Goal: Task Accomplishment & Management: Use online tool/utility

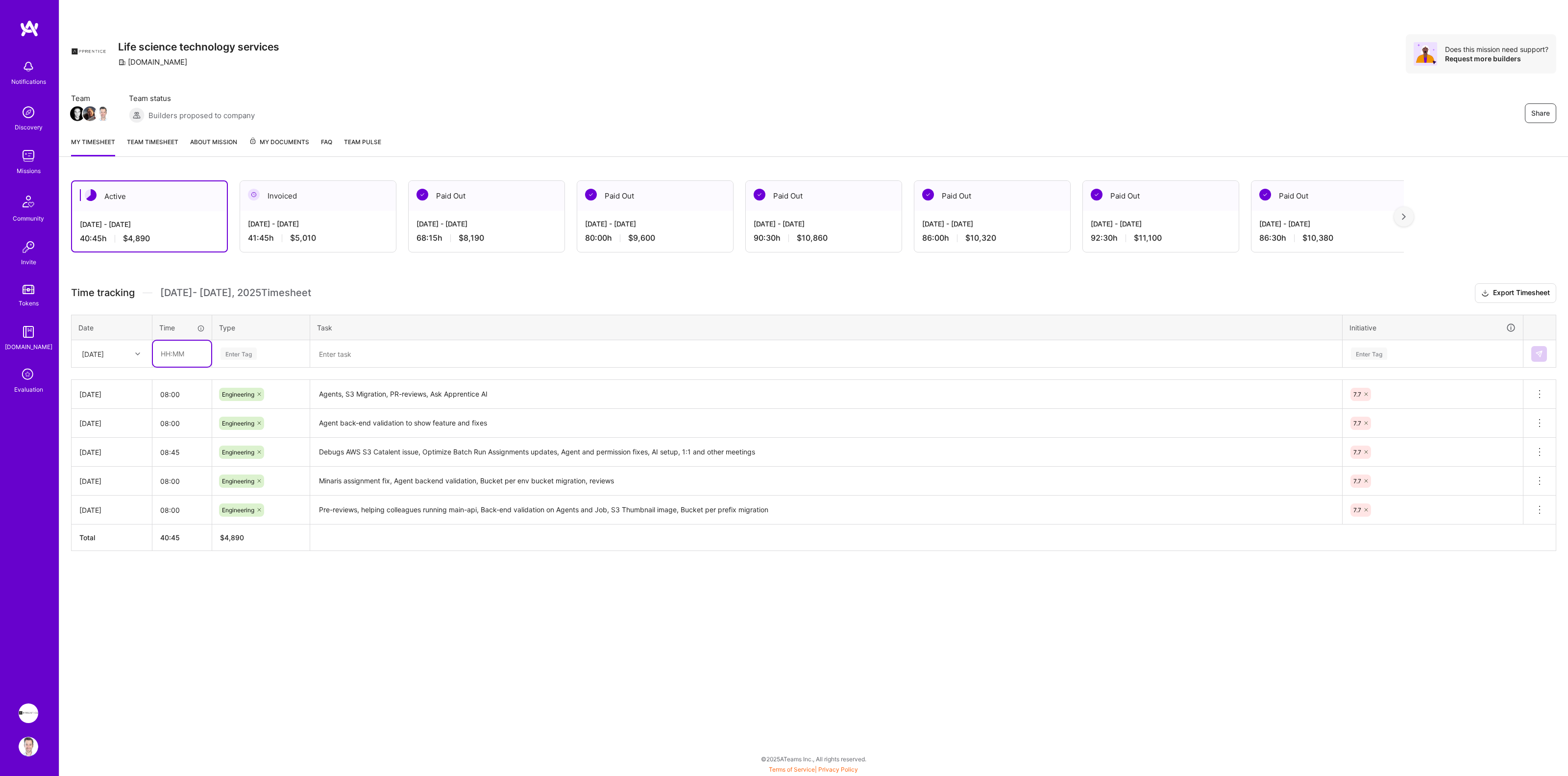
click at [181, 355] on input "text" at bounding box center [182, 353] width 59 height 26
type input "08:00"
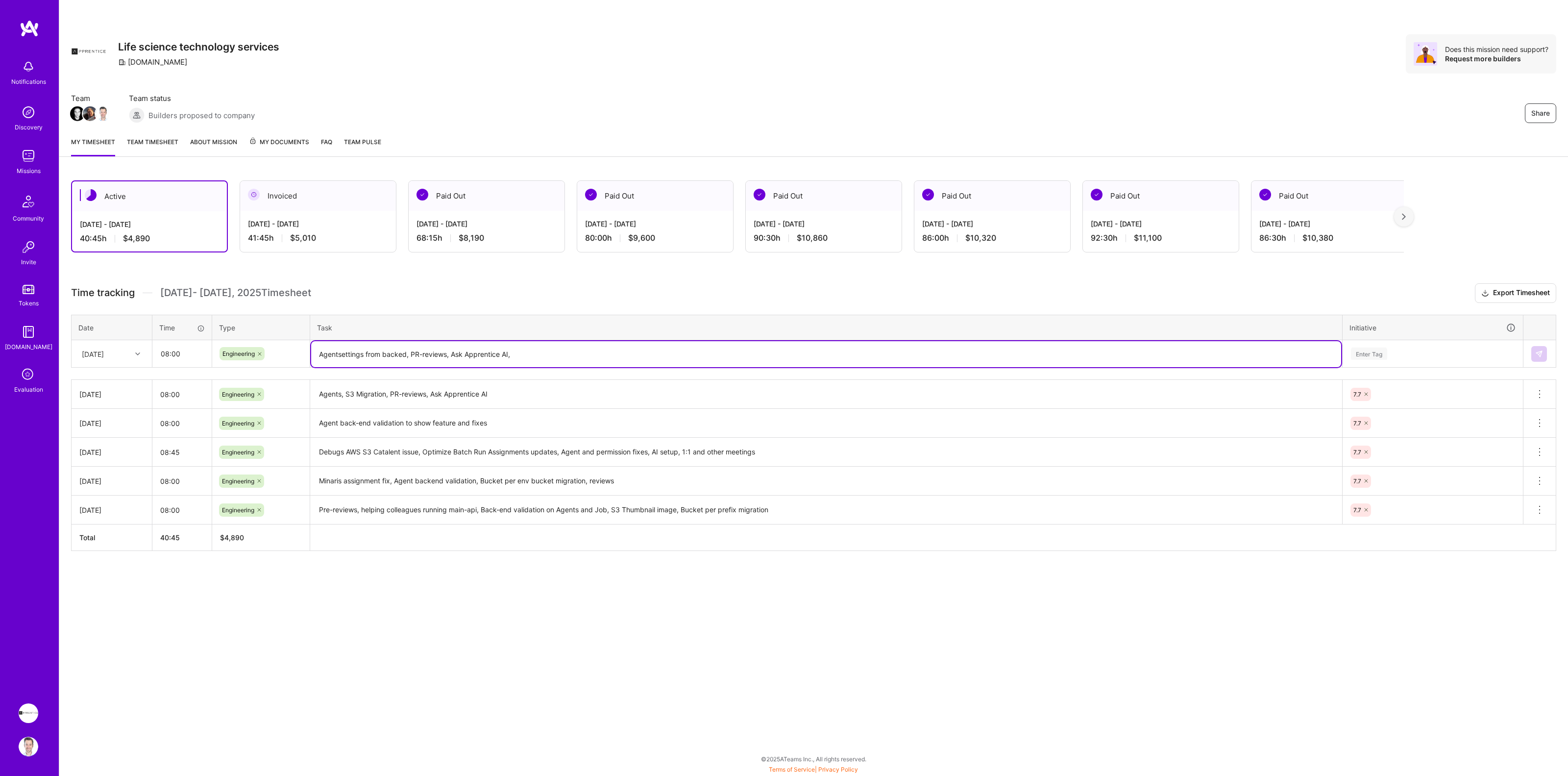
click at [1356, 356] on div "Enter Tag" at bounding box center [1369, 353] width 36 height 15
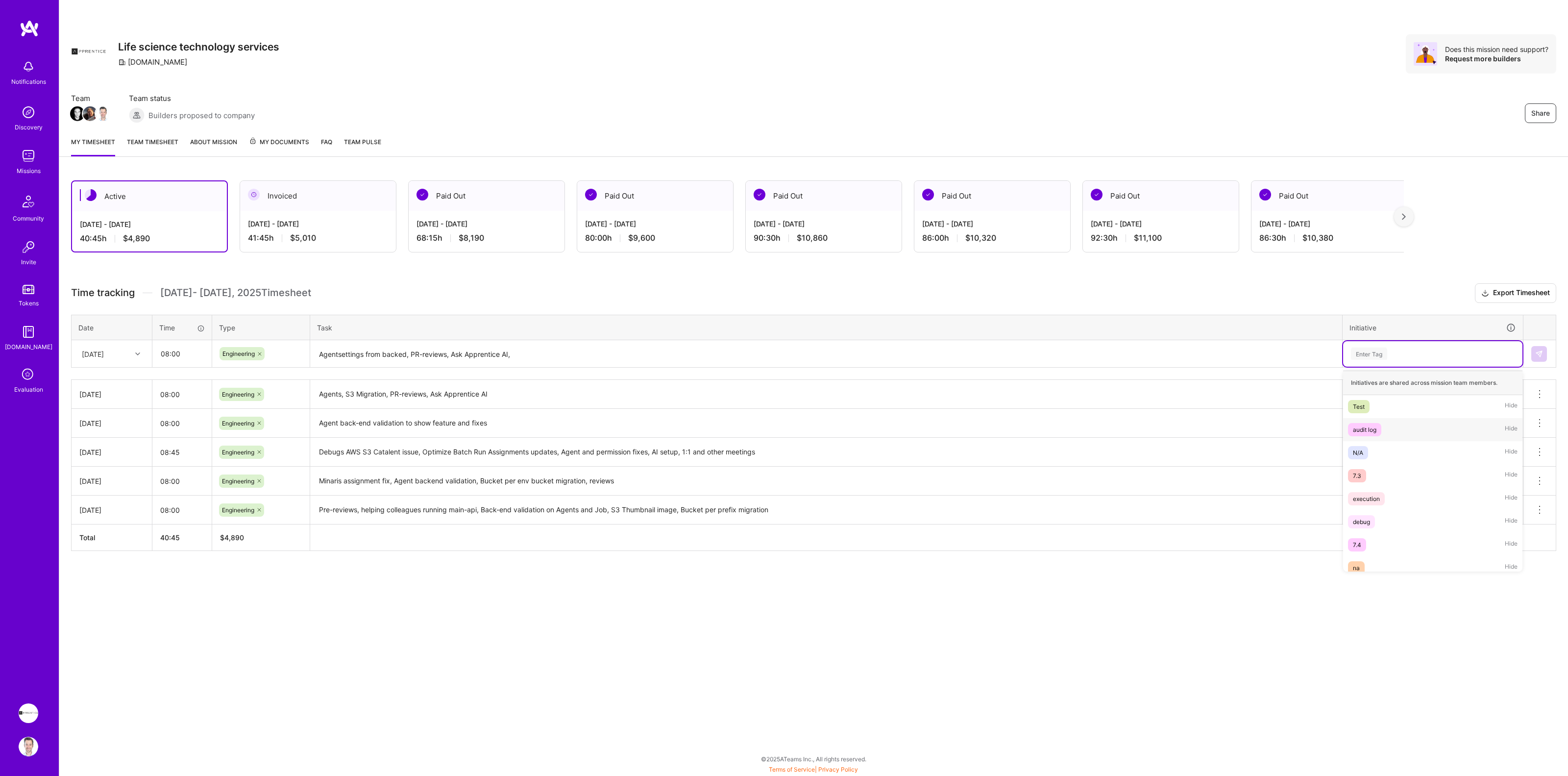
scroll to position [169, 0]
click at [1394, 514] on div "7.7 Hide" at bounding box center [1433, 514] width 179 height 23
click at [1007, 357] on textarea "Agentsettings from backed, PR-reviews, Ask Apprentice AI," at bounding box center [825, 353] width 1030 height 26
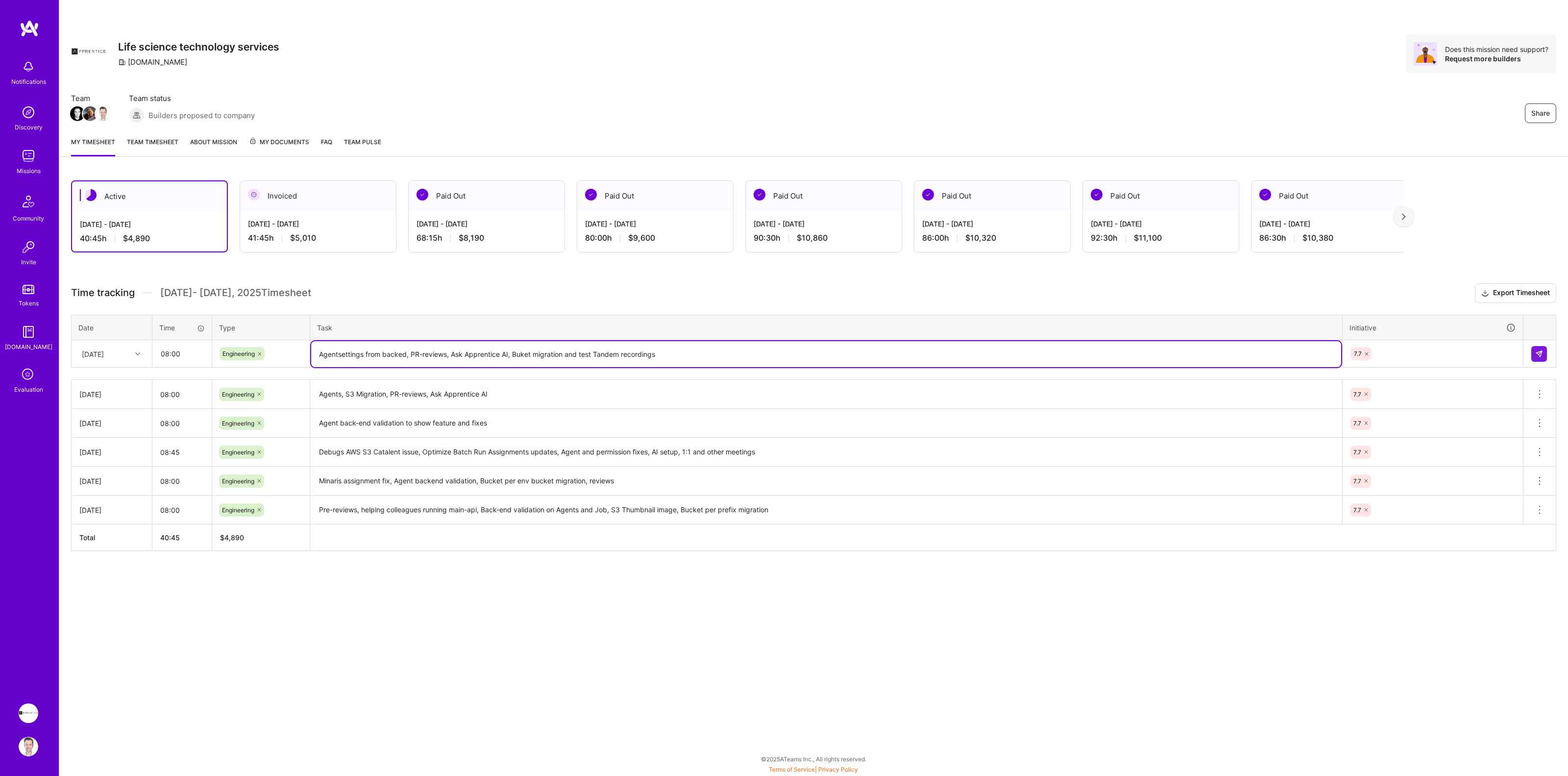
click at [520, 353] on textarea "Agentsettings from backed, PR-reviews, Ask Apprentice AI, Buket migration and t…" at bounding box center [825, 353] width 1030 height 26
type textarea "Agentsettings from backed, PR-reviews, Ask Apprentice AI, Bucket migration and …"
click at [1536, 354] on img at bounding box center [1540, 353] width 8 height 8
drag, startPoint x: 689, startPoint y: 357, endPoint x: 316, endPoint y: 352, distance: 373.0
click at [316, 352] on textarea "Agentsettings from backed, PR-reviews, Ask Apprentice AI, Bucket migration and …" at bounding box center [825, 353] width 1030 height 26
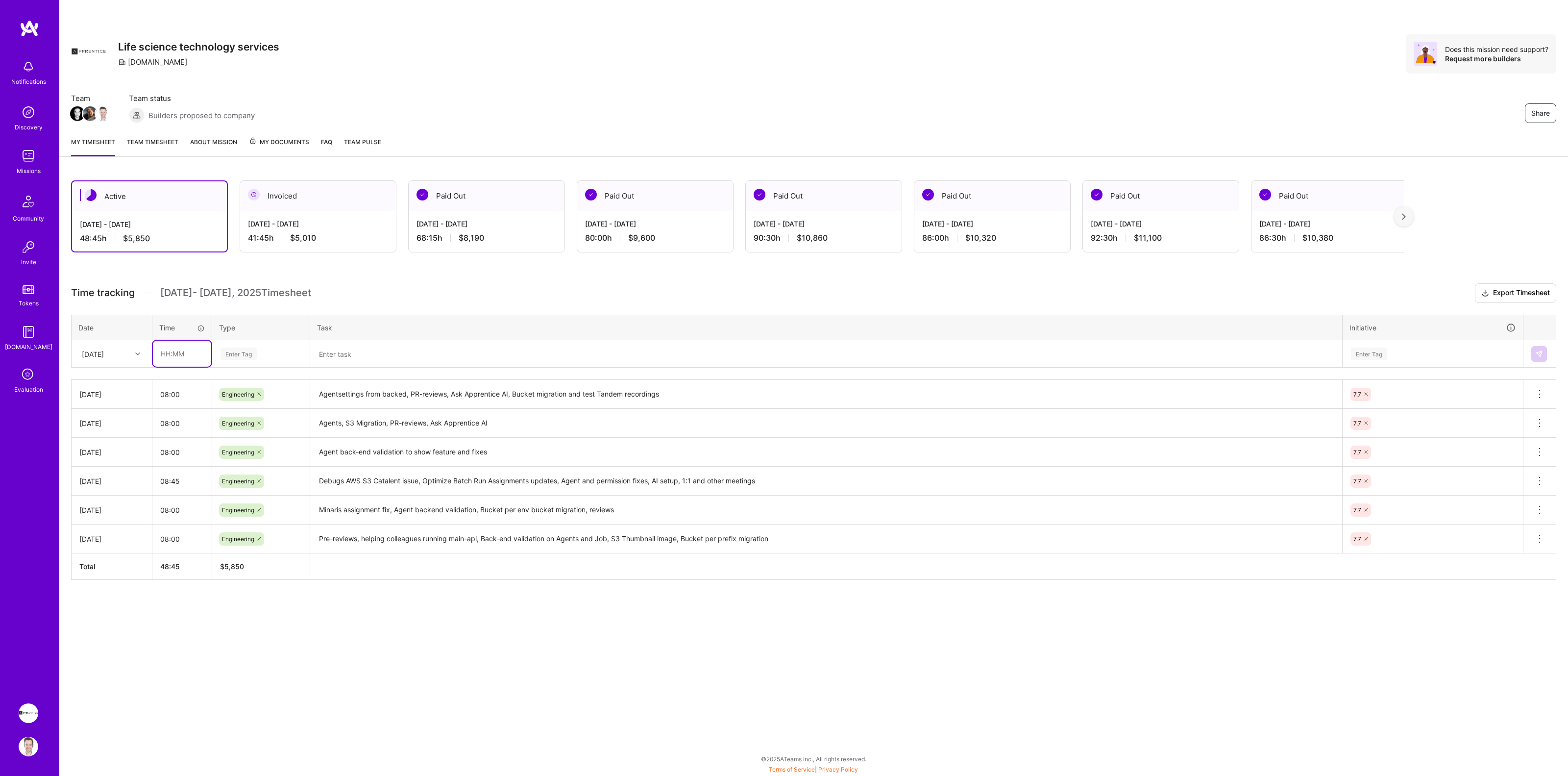
click at [179, 356] on input "text" at bounding box center [182, 353] width 59 height 26
type input "08:30"
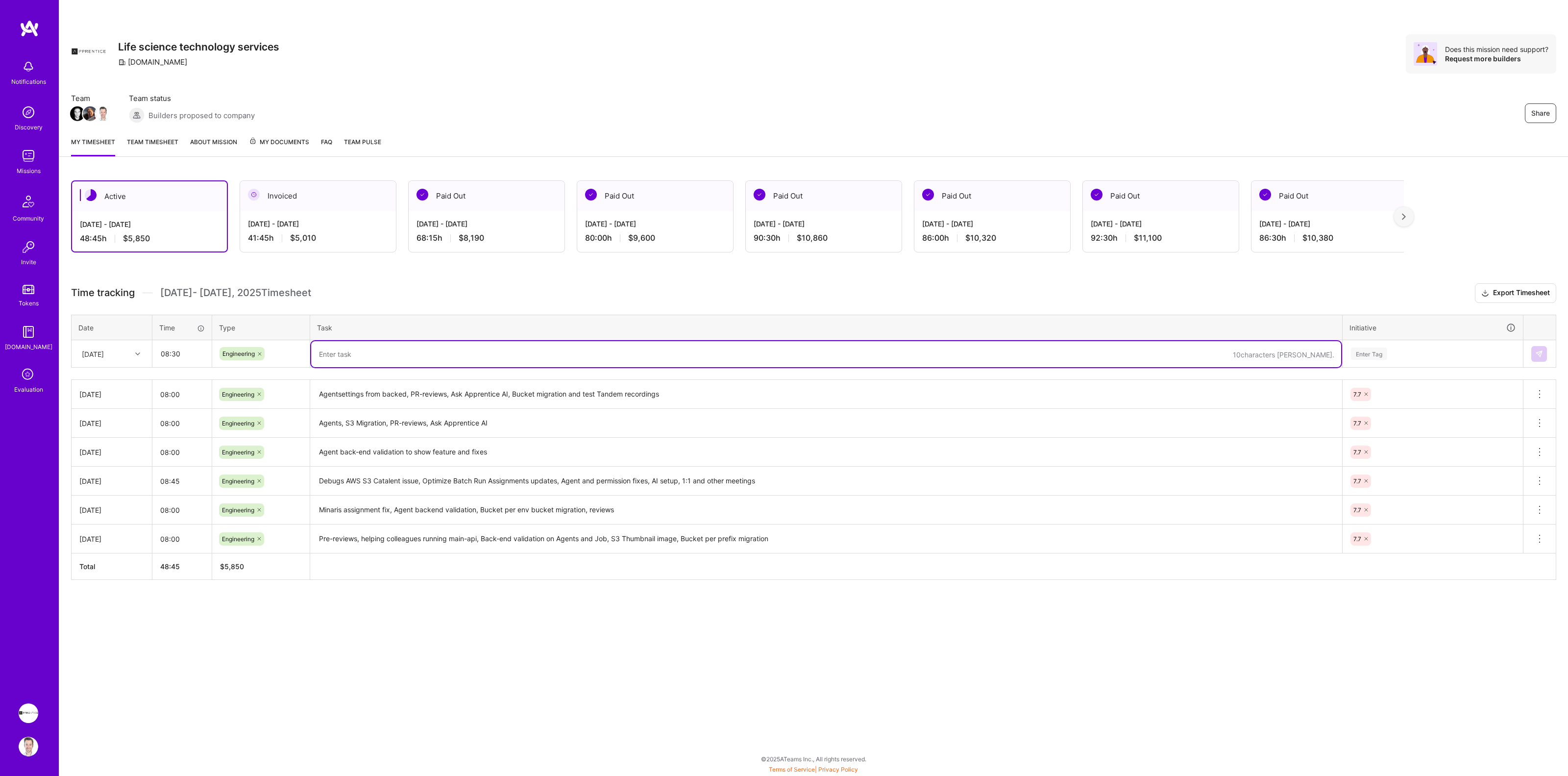
paste textarea "Agentsettings from backed, PR-reviews, Ask Apprentice AI, Bucket migration and …"
type textarea "Agentsettings from backed, PR-reviews, Ask Apprentice AI, Bucket migration and …"
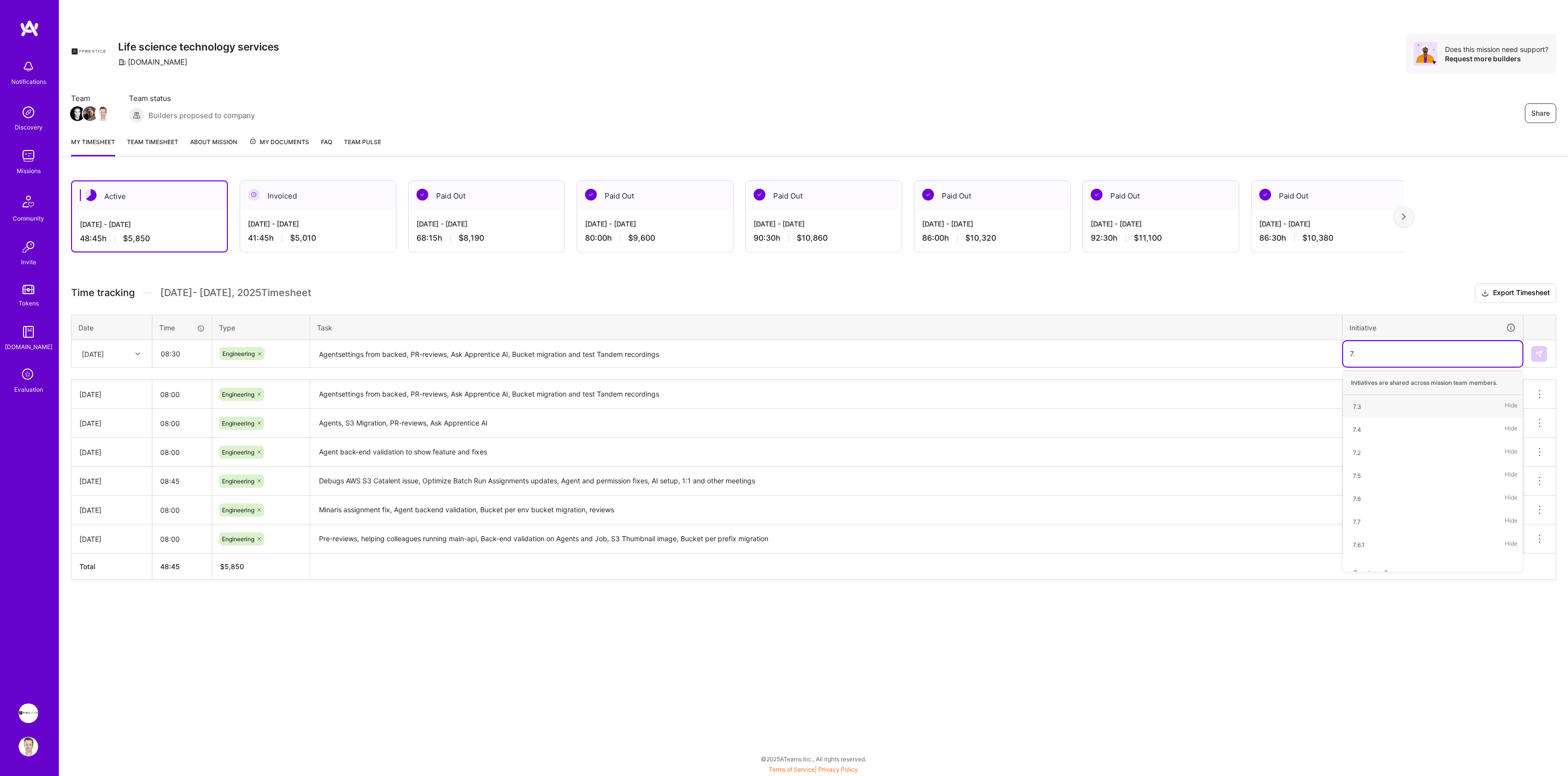
type input "7.7"
click at [1539, 352] on img at bounding box center [1540, 353] width 8 height 8
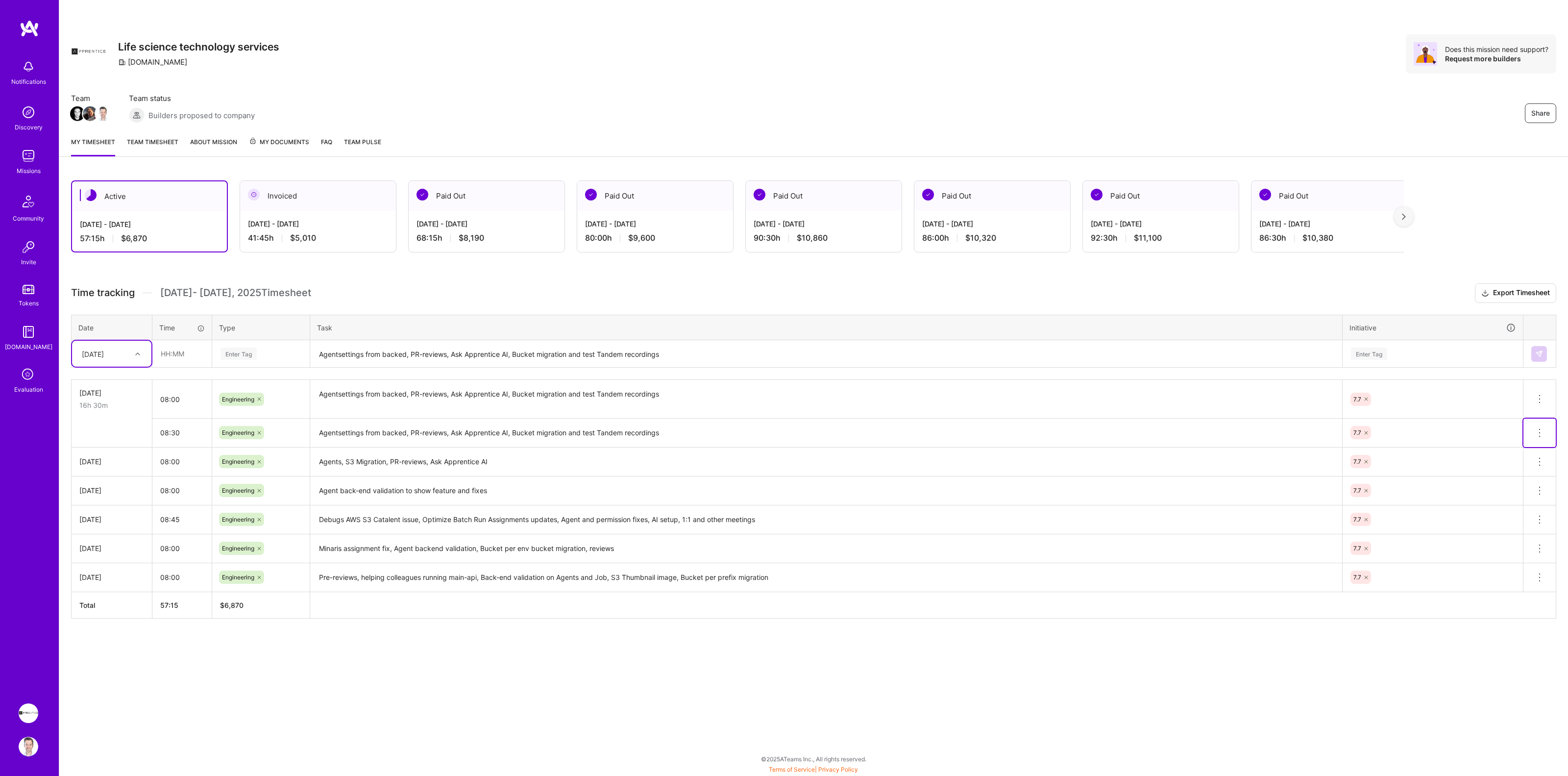
click at [1537, 432] on icon at bounding box center [1540, 433] width 11 height 11
click at [1521, 445] on button "Delete row" at bounding box center [1516, 449] width 51 height 24
